Goal: Find contact information: Find contact information

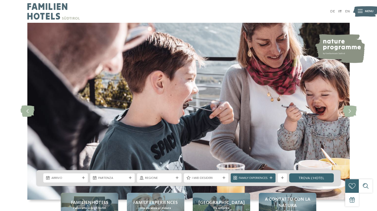
click at [361, 10] on icon at bounding box center [360, 12] width 5 height 4
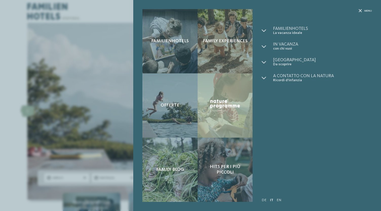
click at [30, 73] on div "Familienhotels Family experiences Offerte" at bounding box center [190, 105] width 381 height 211
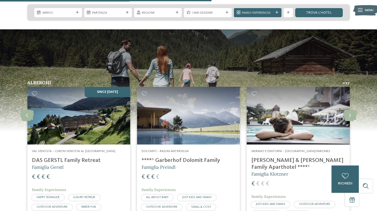
scroll to position [1215, 0]
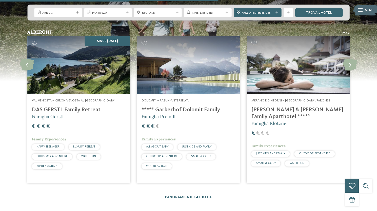
click at [71, 107] on h4 "DAS GERSTL Family Retreat" at bounding box center [79, 110] width 94 height 7
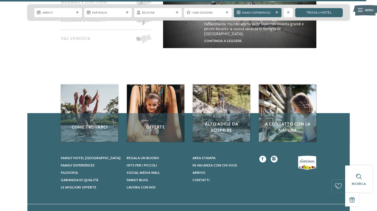
scroll to position [2113, 0]
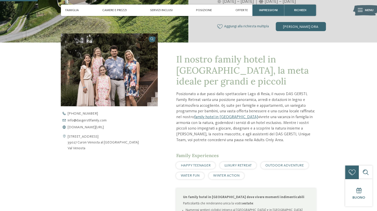
scroll to position [152, 0]
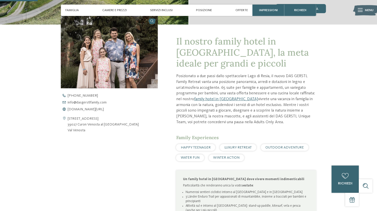
drag, startPoint x: 92, startPoint y: 103, endPoint x: 123, endPoint y: 98, distance: 31.2
click at [123, 98] on div "+39 0473 538 555 info@ no-spam. dasgerstlfamily. no-spam. com www.dasgerstlfami…" at bounding box center [113, 102] width 105 height 17
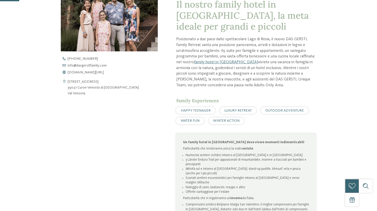
scroll to position [0, 0]
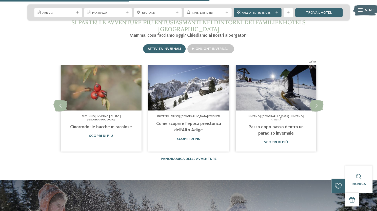
scroll to position [506, 0]
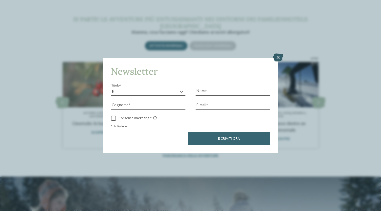
click at [276, 57] on icon at bounding box center [278, 58] width 10 height 8
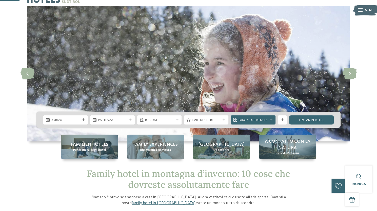
scroll to position [0, 0]
